Goal: Task Accomplishment & Management: Manage account settings

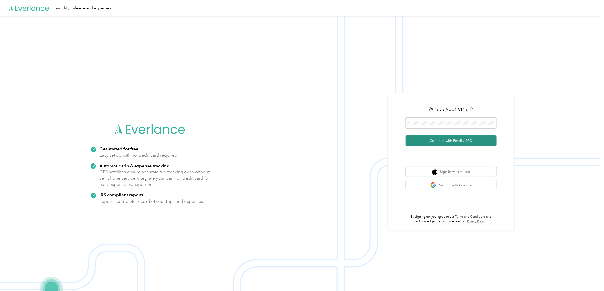
click at [443, 137] on button "Continue with Email / SSO" at bounding box center [451, 140] width 91 height 11
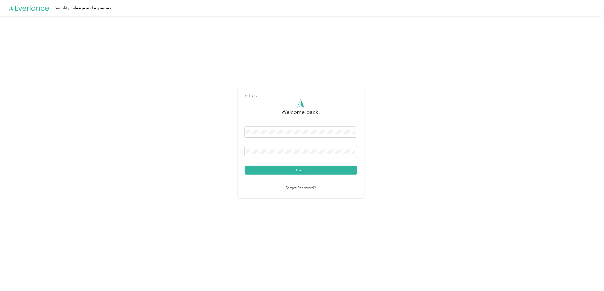
click at [291, 168] on button "Login" at bounding box center [301, 170] width 112 height 9
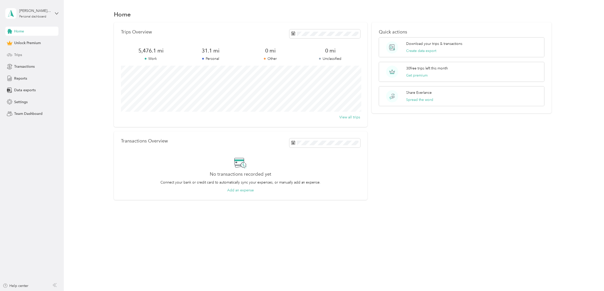
click at [25, 52] on div "Trips" at bounding box center [31, 54] width 53 height 9
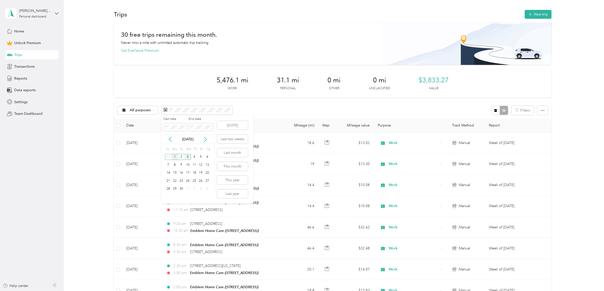
click at [177, 157] on div "1" at bounding box center [175, 157] width 7 height 6
click at [200, 158] on div "5" at bounding box center [201, 157] width 7 height 6
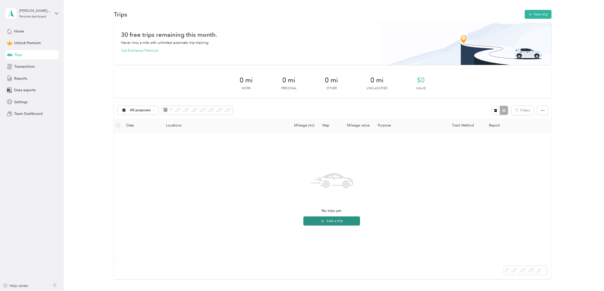
click at [318, 221] on button "Add a trip" at bounding box center [331, 220] width 57 height 9
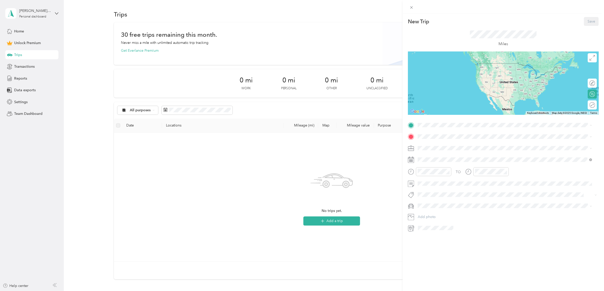
click at [441, 149] on span "4801 S Lakeshore Dr, Tempe, AZ, United States , 85282, Tempe, AZ, United States" at bounding box center [444, 151] width 32 height 4
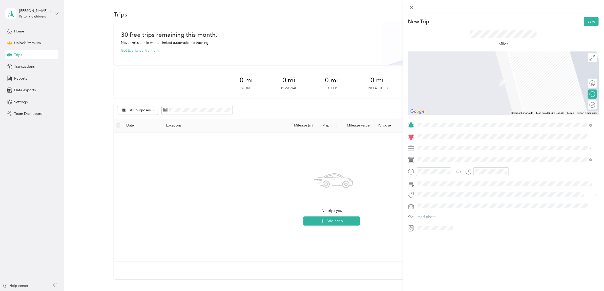
click at [456, 157] on span "2614 North 41st Avenue Phoenix, Arizona 85009, United States" at bounding box center [453, 154] width 51 height 5
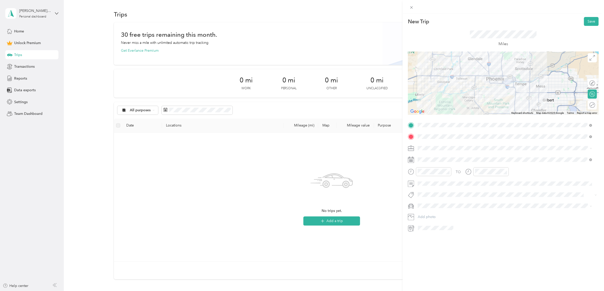
click at [424, 156] on span "Work" at bounding box center [424, 157] width 9 height 4
click at [441, 205] on div "2" at bounding box center [441, 205] width 7 height 6
click at [408, 171] on div at bounding box center [430, 171] width 44 height 9
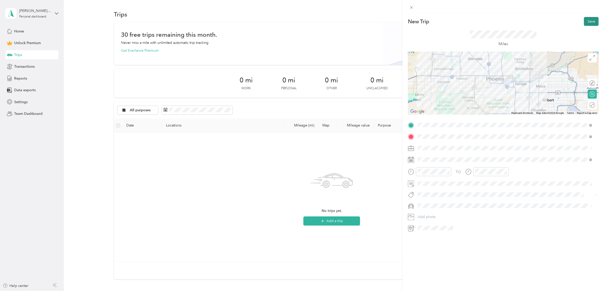
click at [585, 20] on button "Save" at bounding box center [591, 21] width 15 height 9
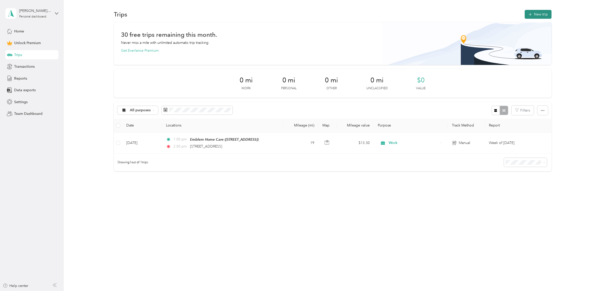
click at [542, 13] on button "New trip" at bounding box center [538, 14] width 27 height 9
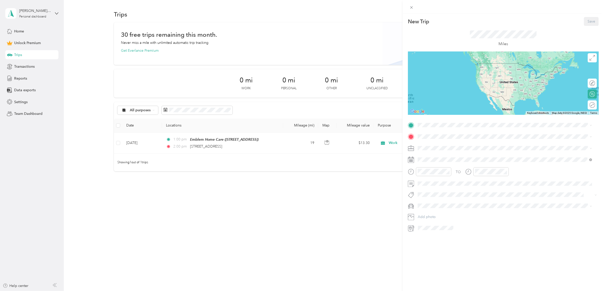
click at [438, 160] on span "4801 S Lakeshore Dr, Tempe, AZ, United States , 85282, Tempe, AZ, United States" at bounding box center [444, 162] width 32 height 4
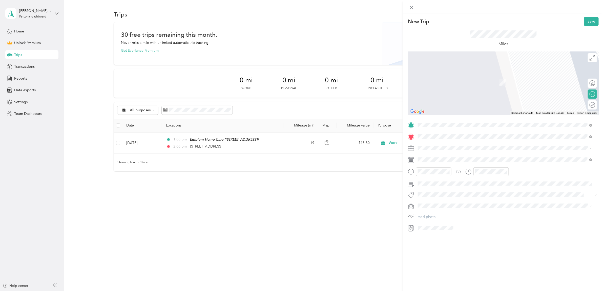
click at [460, 150] on ol "From search results 2614 North 41st Avenue Phoenix, Arizona 85009, United State…" at bounding box center [505, 149] width 178 height 40
click at [425, 159] on li "Work" at bounding box center [505, 156] width 178 height 9
click at [440, 206] on div "2" at bounding box center [441, 205] width 7 height 6
click at [395, 172] on div "New Trip Save This trip cannot be edited because it is either under review, app…" at bounding box center [302, 145] width 604 height 291
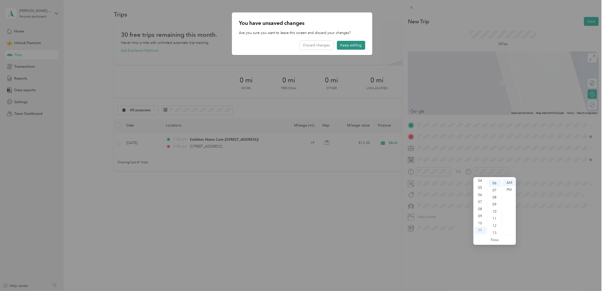
click at [348, 44] on button "Keep editing" at bounding box center [351, 45] width 28 height 9
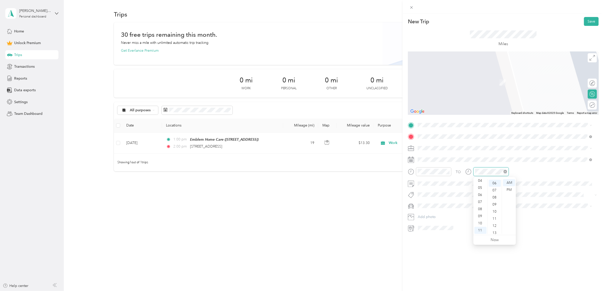
click at [481, 169] on div at bounding box center [491, 171] width 35 height 9
click at [480, 203] on div "03" at bounding box center [481, 203] width 12 height 7
click at [494, 183] on div "00" at bounding box center [495, 182] width 12 height 7
click at [509, 190] on div "PM" at bounding box center [509, 189] width 12 height 7
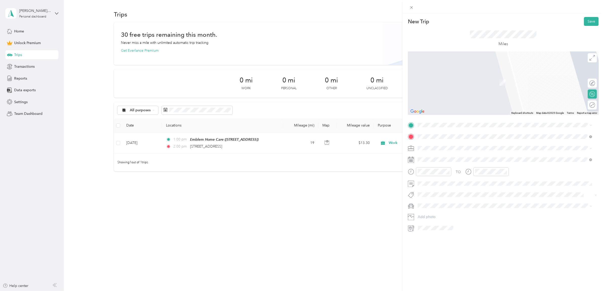
drag, startPoint x: 553, startPoint y: 180, endPoint x: 547, endPoint y: 169, distance: 12.9
click at [553, 176] on div "TO Add photo" at bounding box center [503, 176] width 191 height 111
click at [438, 121] on span at bounding box center [507, 125] width 183 height 8
click at [437, 144] on span "2614 North 41st Avenue Phoenix, Arizona 85009, United States" at bounding box center [453, 143] width 51 height 5
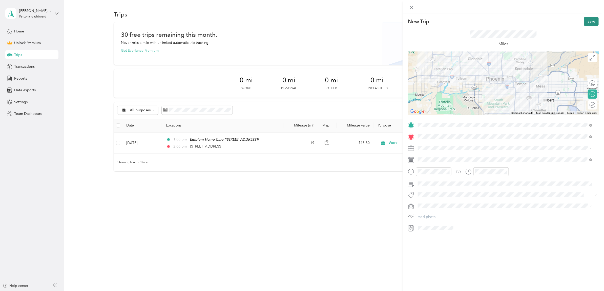
click at [585, 21] on button "Save" at bounding box center [591, 21] width 15 height 9
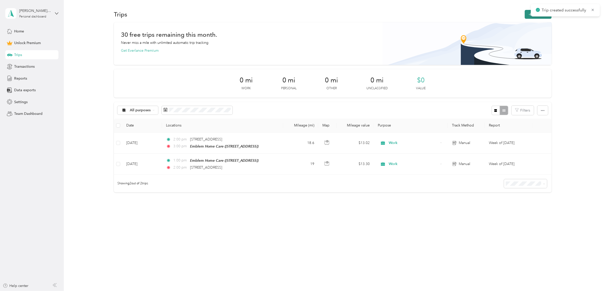
click at [531, 17] on button "New trip" at bounding box center [538, 14] width 27 height 9
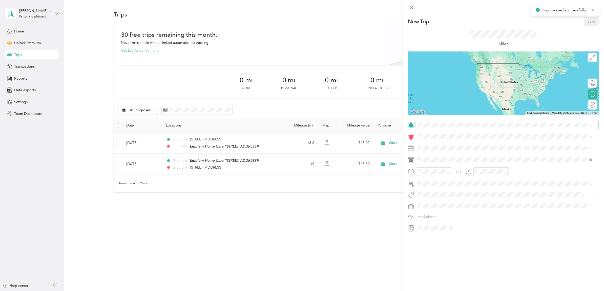
click at [440, 127] on span at bounding box center [507, 125] width 183 height 8
click at [441, 149] on span "4801 S Lakeshore Dr, Tempe, AZ, United States , 85282, Tempe, AZ, United States" at bounding box center [444, 151] width 32 height 4
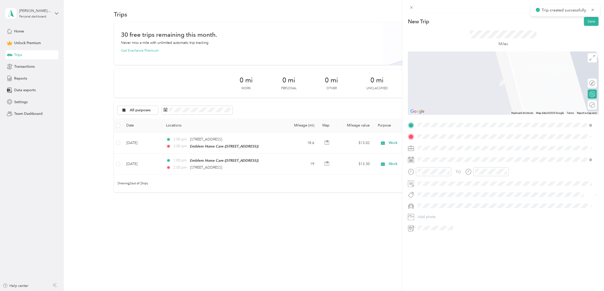
click at [437, 157] on span "16469 175th Circle Surprise, Arizona 85388, United States" at bounding box center [453, 154] width 51 height 5
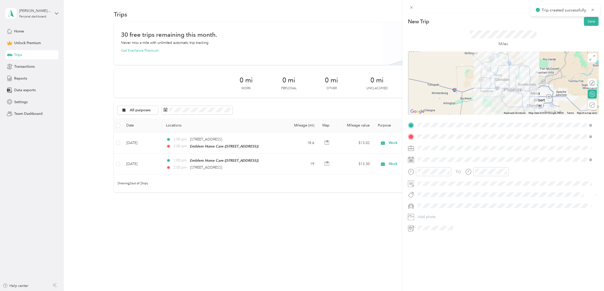
click at [428, 156] on span "Work" at bounding box center [424, 157] width 9 height 4
click at [389, 170] on div "New Trip Save This trip cannot be edited because it is either under review, app…" at bounding box center [302, 145] width 604 height 291
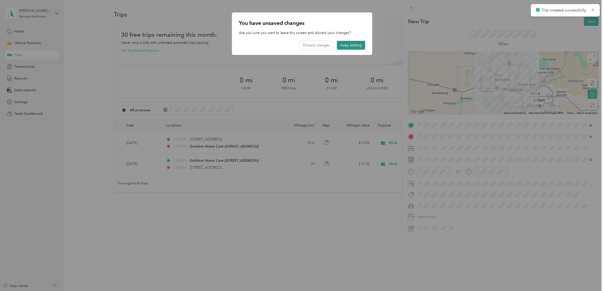
click at [350, 45] on button "Keep editing" at bounding box center [351, 45] width 28 height 9
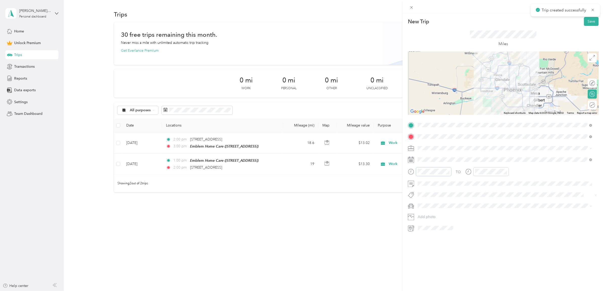
click at [398, 168] on div "New Trip Save This trip cannot be edited because it is either under review, app…" at bounding box center [302, 145] width 604 height 291
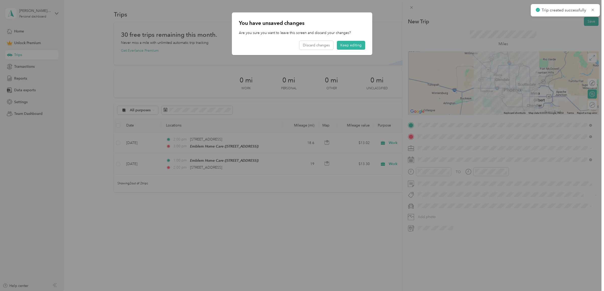
drag, startPoint x: 570, startPoint y: 231, endPoint x: 539, endPoint y: 204, distance: 40.9
click at [565, 229] on div at bounding box center [302, 145] width 604 height 291
click at [349, 44] on button "Keep editing" at bounding box center [351, 45] width 28 height 9
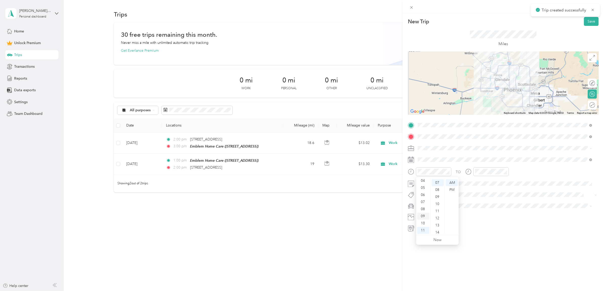
click at [423, 216] on div "09" at bounding box center [423, 215] width 12 height 7
click at [438, 182] on div "00" at bounding box center [438, 182] width 12 height 7
click at [480, 216] on div "09" at bounding box center [481, 215] width 12 height 7
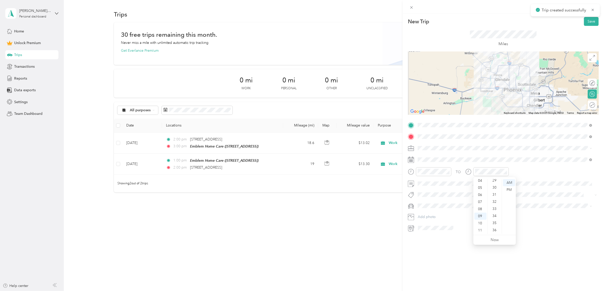
scroll to position [271, 0]
click at [494, 193] on div "40" at bounding box center [495, 194] width 12 height 7
click at [547, 187] on span at bounding box center [507, 183] width 183 height 8
click at [584, 24] on button "Save" at bounding box center [591, 21] width 15 height 9
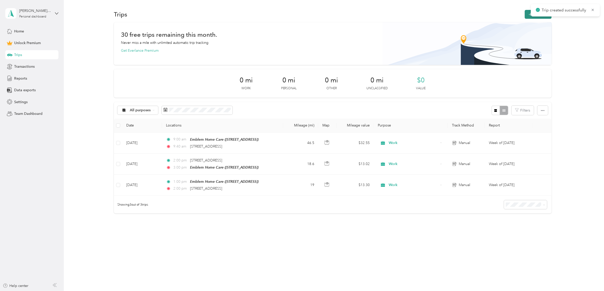
click at [535, 16] on button "New trip" at bounding box center [538, 14] width 27 height 9
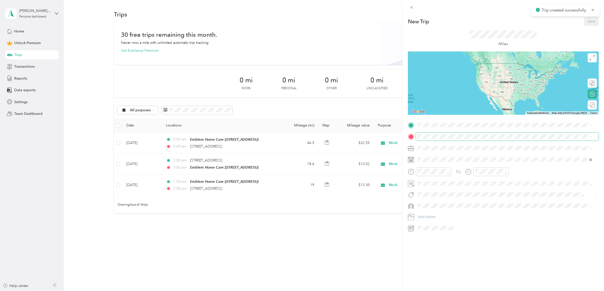
click at [420, 139] on span at bounding box center [507, 136] width 183 height 8
click at [429, 134] on span at bounding box center [507, 136] width 183 height 8
click at [434, 161] on span "4801 S Lakeshore Dr, Tempe, AZ, United States , 85282, Tempe, AZ, United States" at bounding box center [444, 162] width 32 height 4
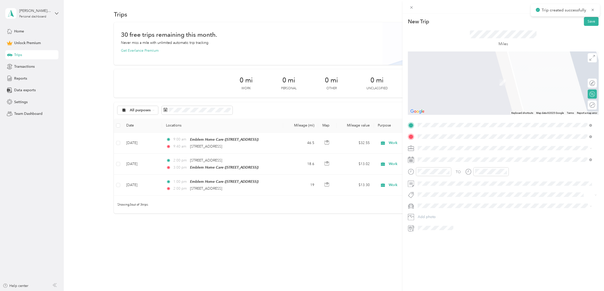
click at [432, 142] on span "16469 175th Circle Surprise, Arizona 85388, United States" at bounding box center [453, 143] width 51 height 5
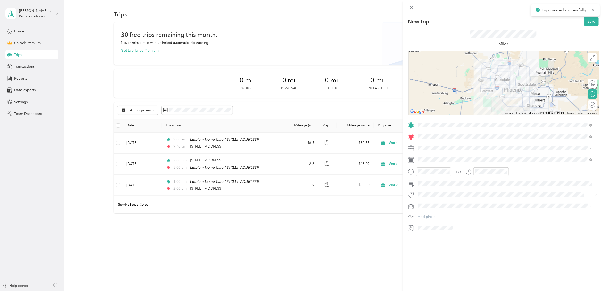
click at [424, 151] on span at bounding box center [507, 148] width 183 height 8
click at [423, 158] on div "Work" at bounding box center [505, 156] width 171 height 5
click at [422, 216] on div "09" at bounding box center [423, 215] width 12 height 7
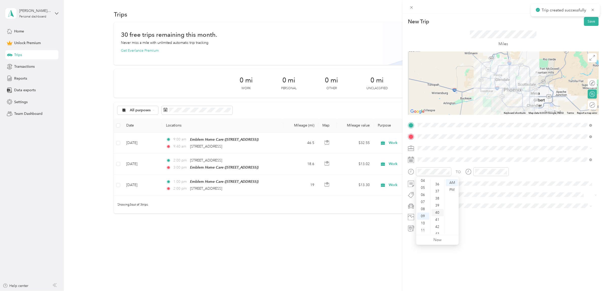
click at [437, 212] on div "40" at bounding box center [438, 212] width 12 height 7
click at [453, 182] on div "AM" at bounding box center [452, 182] width 12 height 7
click at [479, 224] on div "10" at bounding box center [481, 222] width 12 height 7
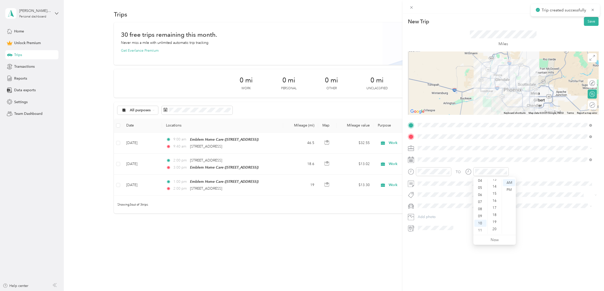
scroll to position [127, 0]
click at [495, 199] on div "20" at bounding box center [495, 197] width 12 height 7
click at [534, 201] on div "TO Add photo" at bounding box center [503, 176] width 191 height 111
click at [587, 22] on button "Save" at bounding box center [591, 21] width 15 height 9
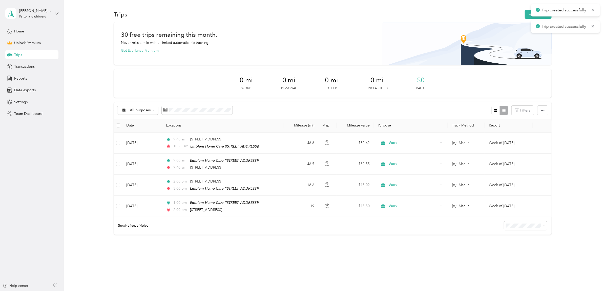
click at [263, 107] on div "All purposes Filters" at bounding box center [333, 110] width 438 height 16
